Goal: Information Seeking & Learning: Check status

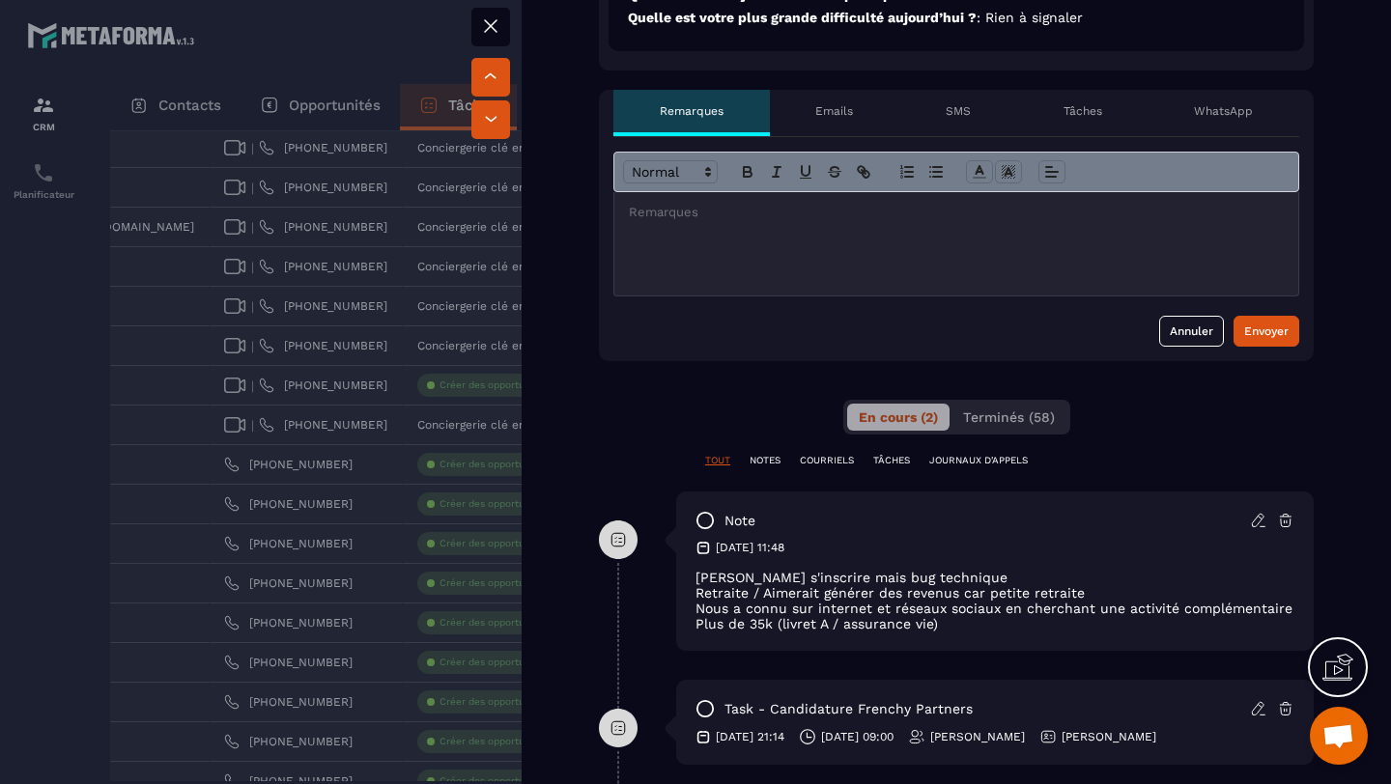
scroll to position [710, 0]
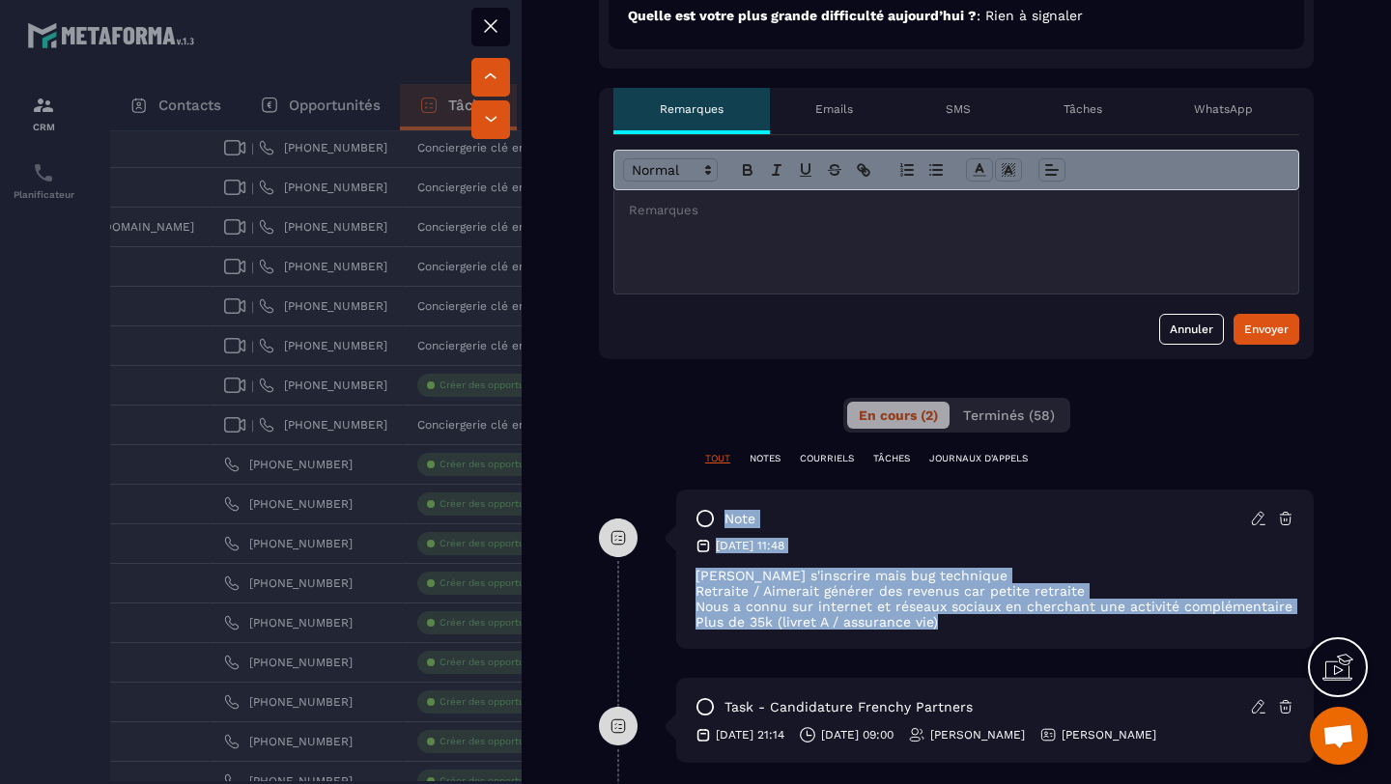
drag, startPoint x: 960, startPoint y: 636, endPoint x: 653, endPoint y: 593, distance: 310.2
click at [653, 593] on div "note [DATE] 11:48 Voulait s'inscrire mais bug technique Retraite / Aimerait gén…" at bounding box center [956, 584] width 715 height 188
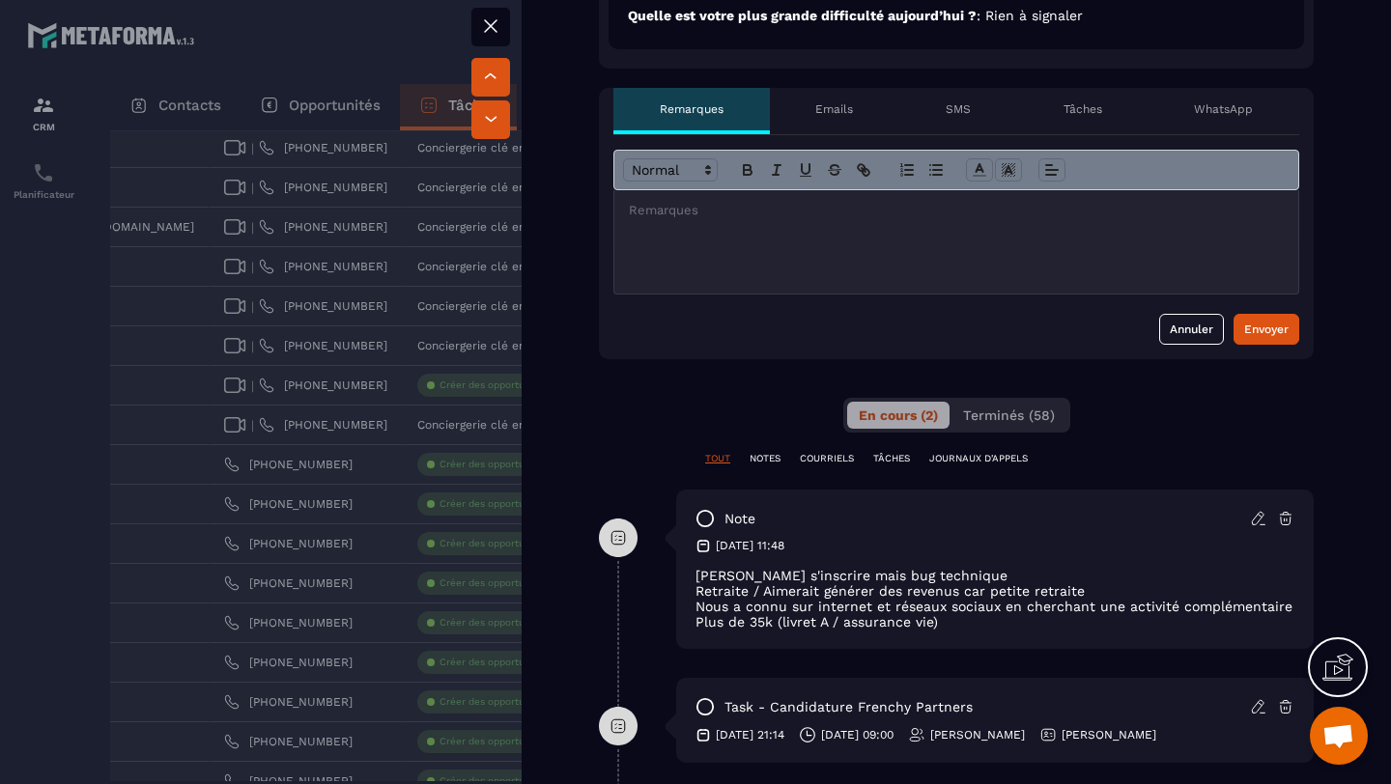
click at [884, 614] on p "Nous a connu sur internet et réseaux sociaux en cherchant une activité compléme…" at bounding box center [994, 606] width 599 height 15
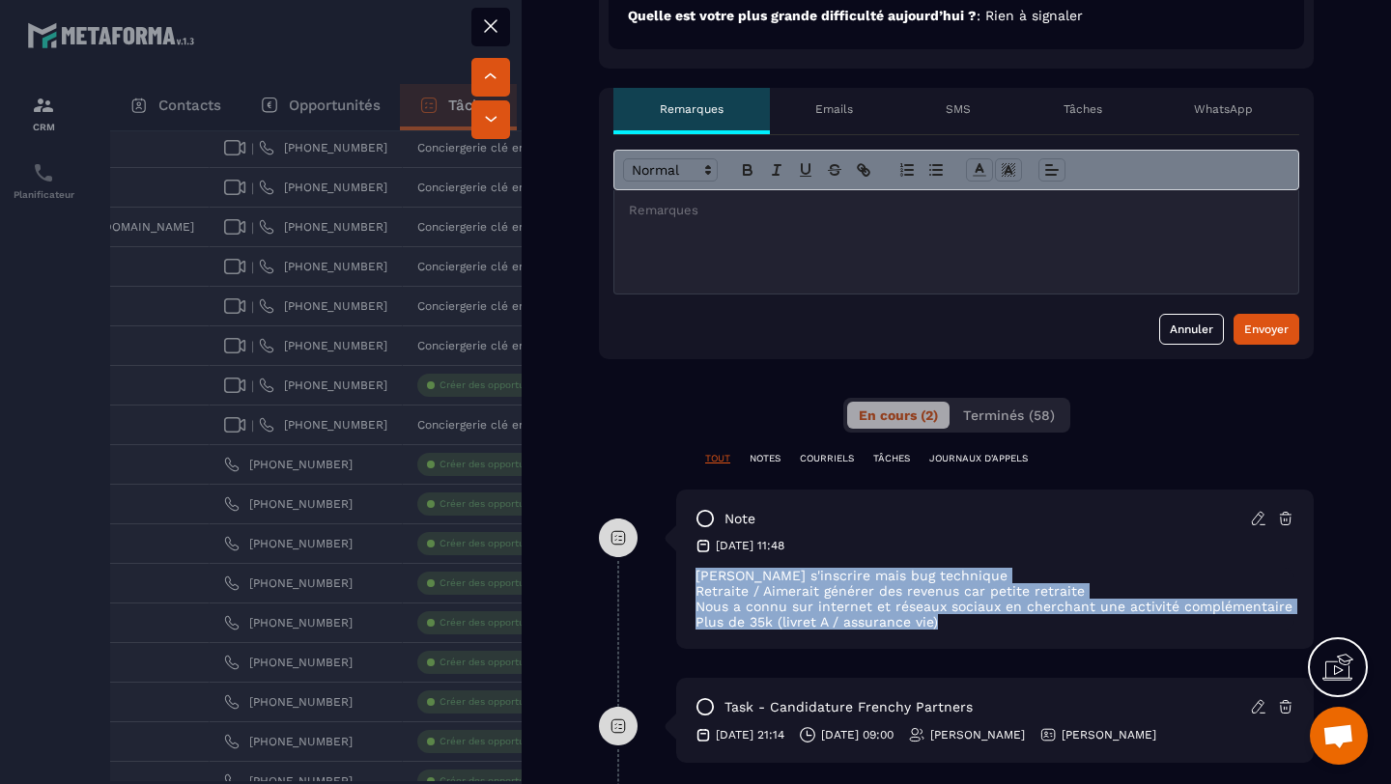
drag, startPoint x: 945, startPoint y: 641, endPoint x: 679, endPoint y: 599, distance: 269.0
click at [679, 599] on div "note [DATE] 11:48 Voulait s'inscrire mais bug technique Retraite / Aimerait gén…" at bounding box center [994, 569] width 637 height 159
copy div "[PERSON_NAME] s'inscrire mais bug technique Retraite / Aimerait générer des rev…"
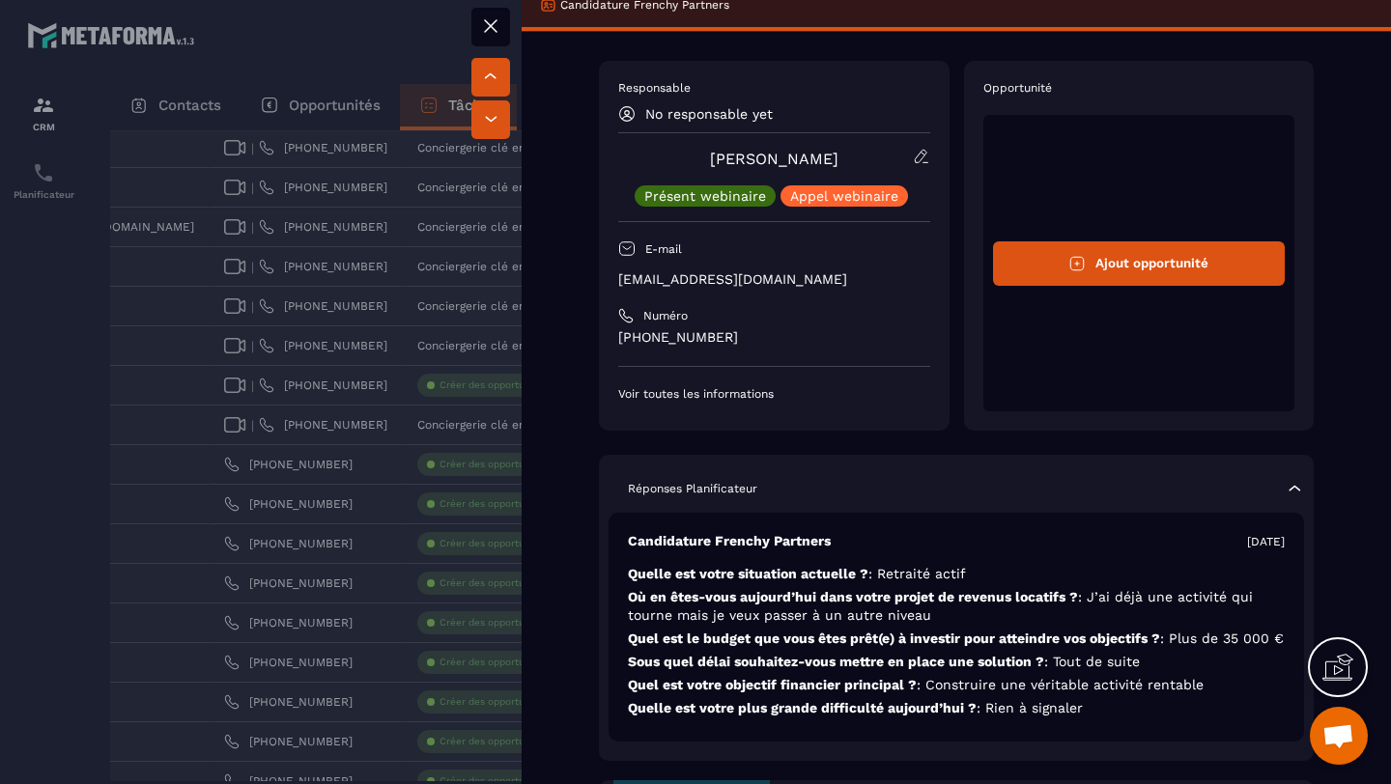
scroll to position [0, 0]
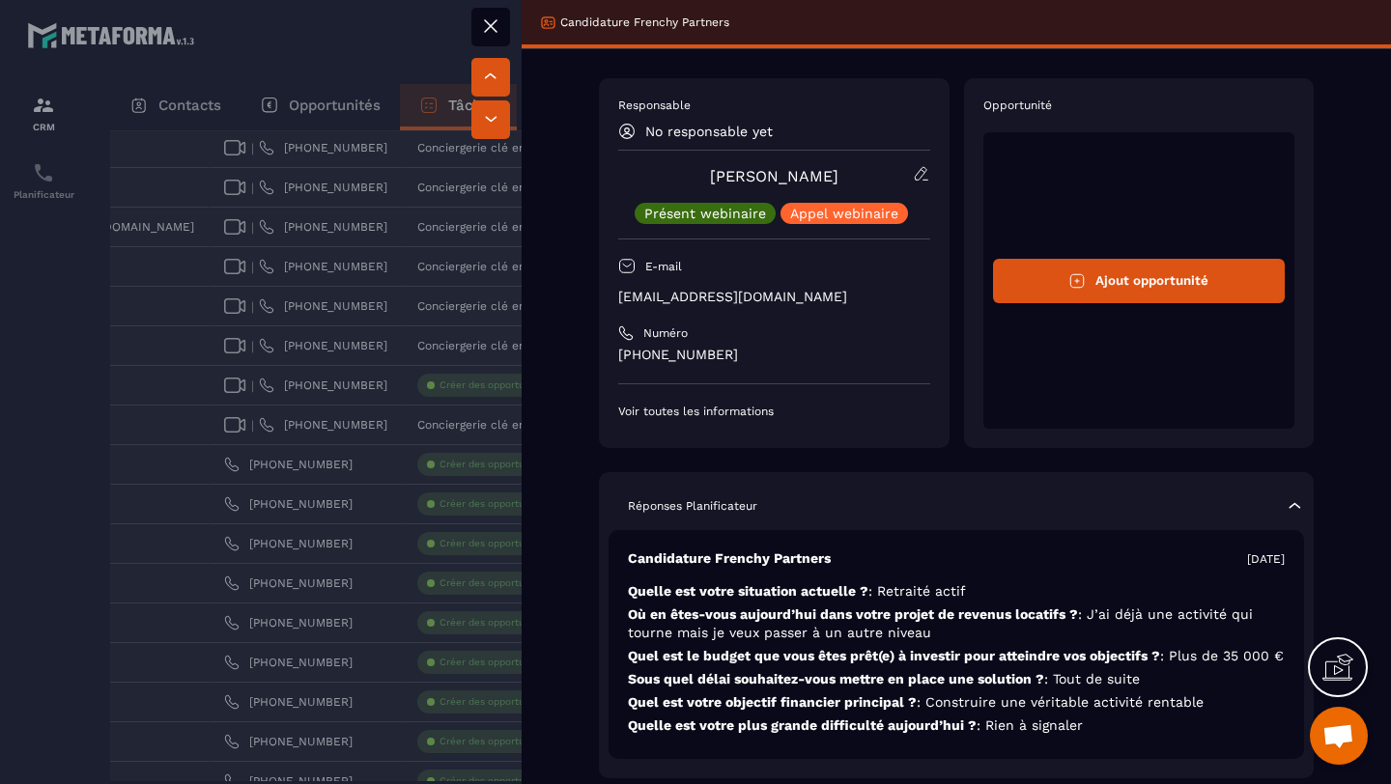
click at [462, 461] on div at bounding box center [695, 392] width 1391 height 784
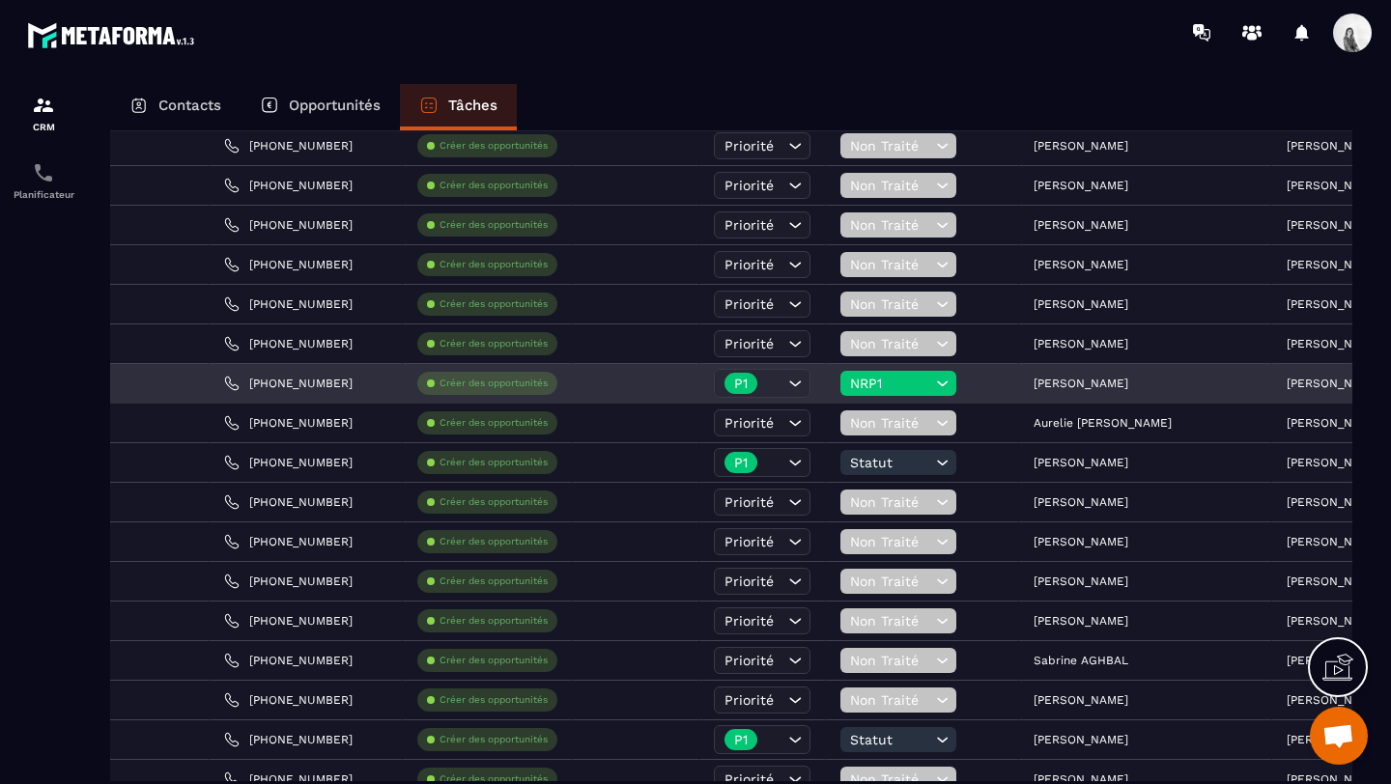
scroll to position [702, 0]
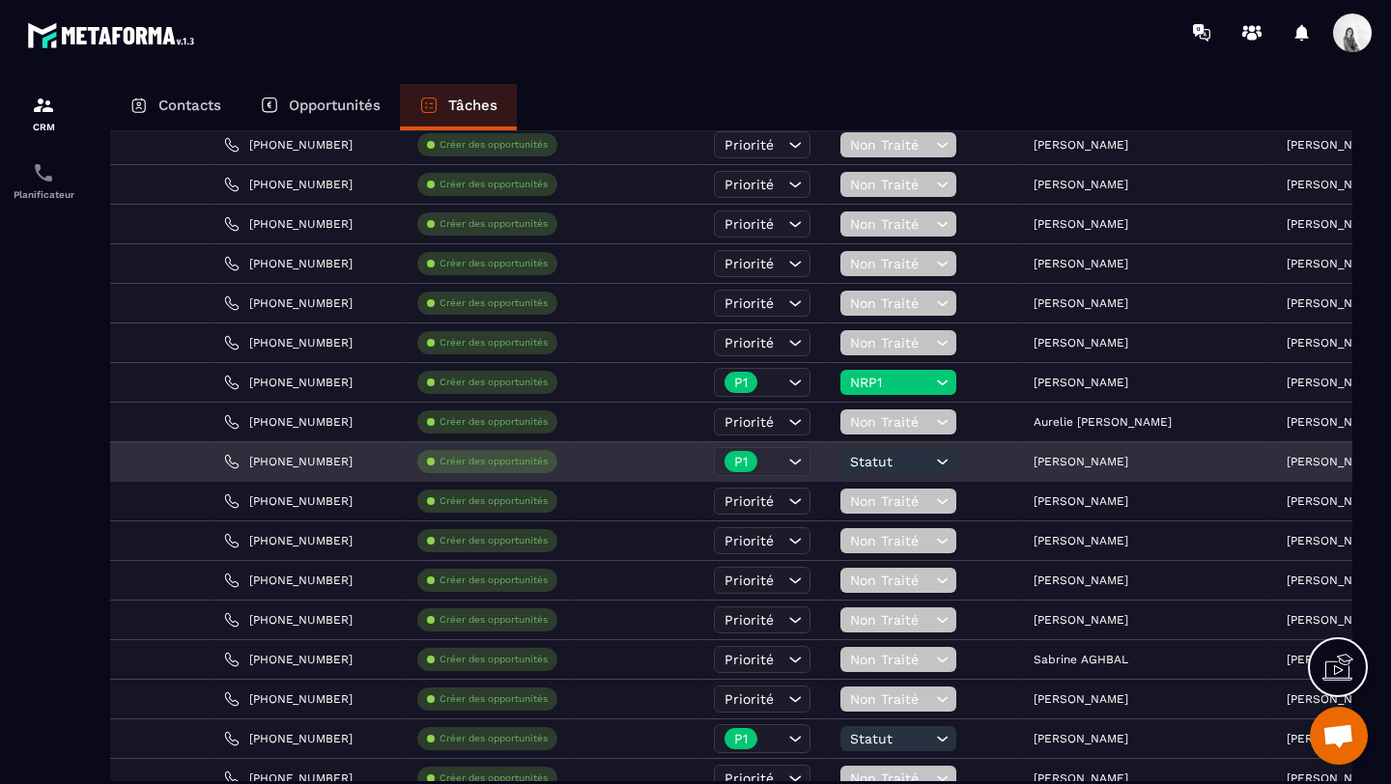
click at [1019, 451] on div "[PERSON_NAME]" at bounding box center [1145, 462] width 253 height 39
click at [1033, 464] on p "[PERSON_NAME]" at bounding box center [1080, 462] width 95 height 14
